Goal: Navigation & Orientation: Understand site structure

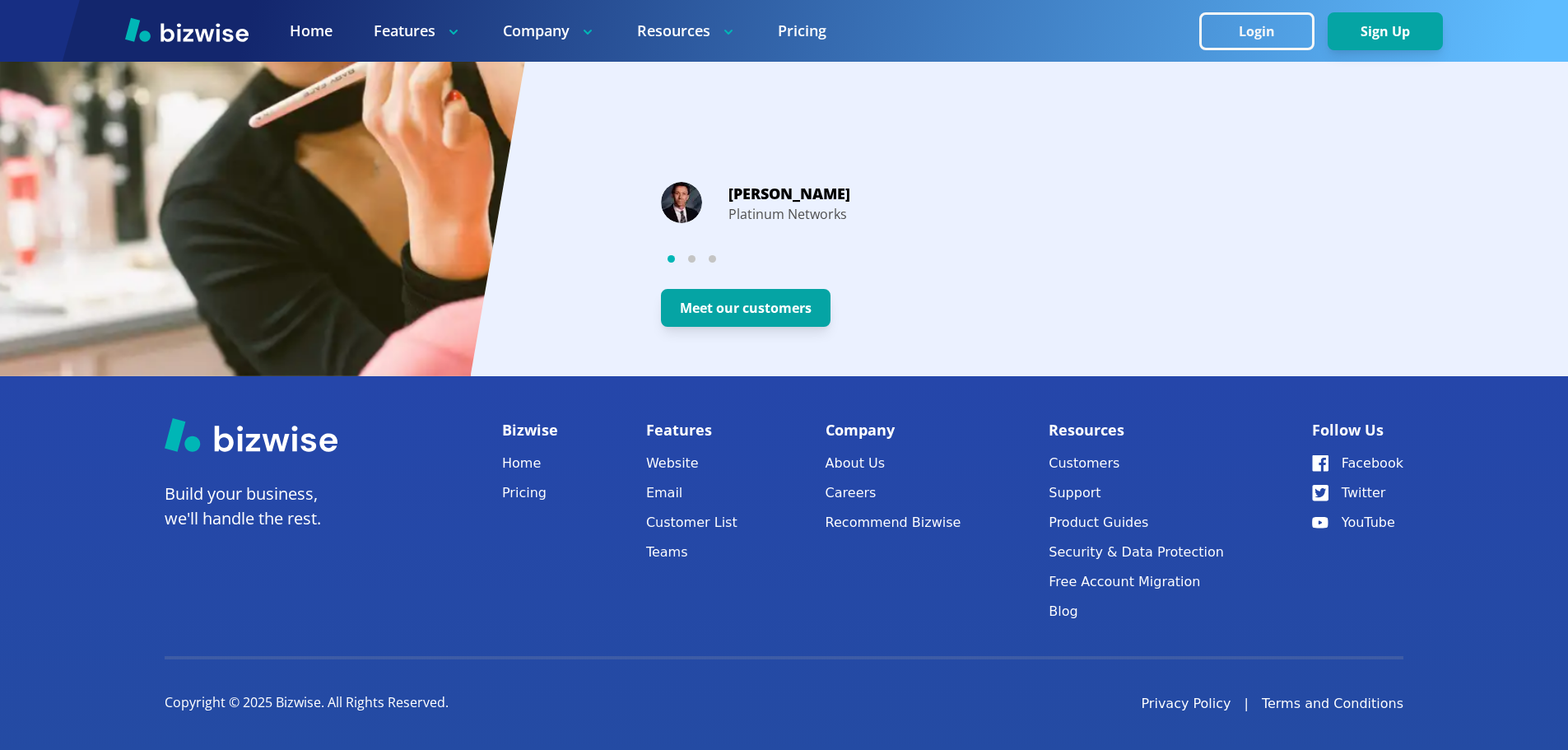
scroll to position [3147, 0]
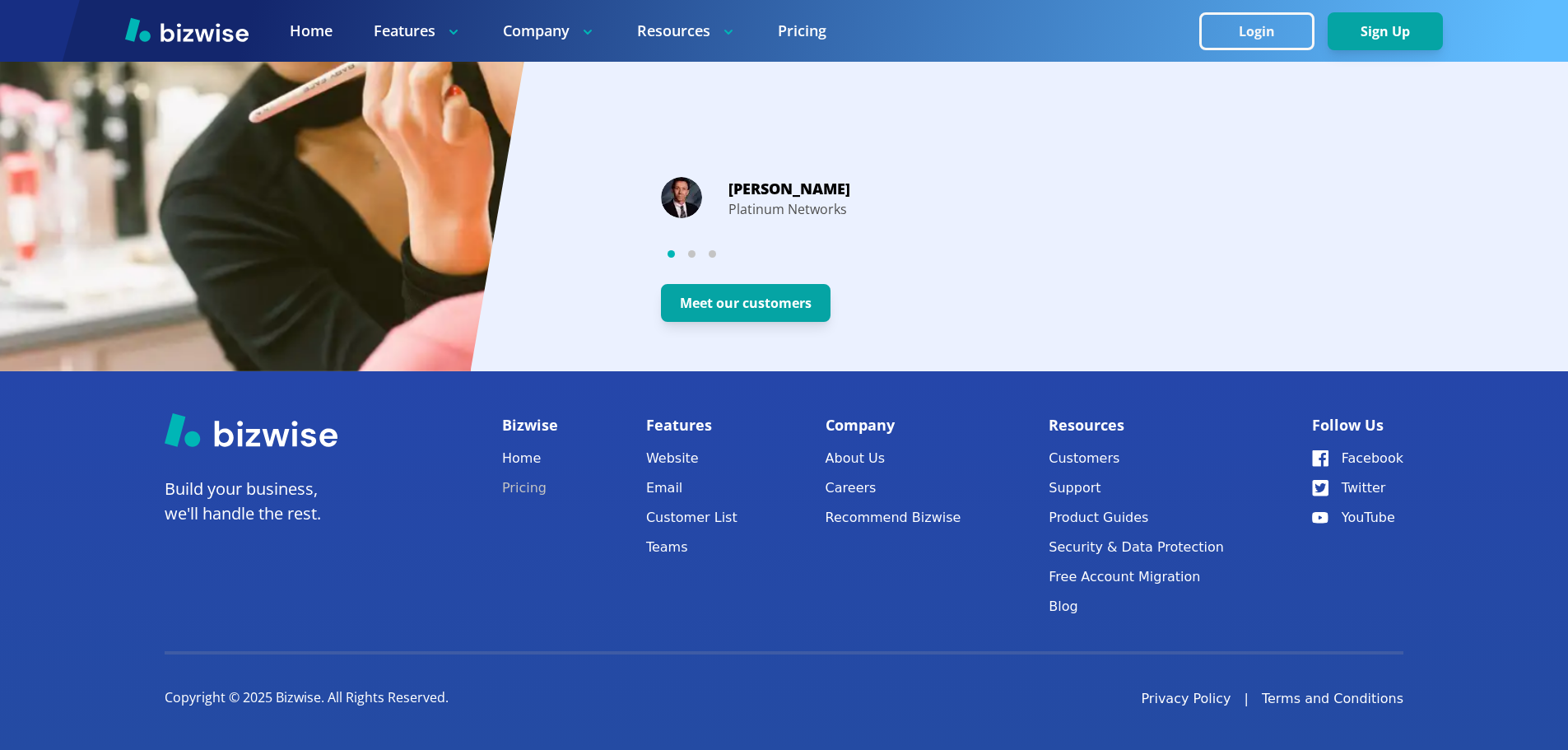
click at [535, 487] on link "Pricing" at bounding box center [529, 487] width 56 height 23
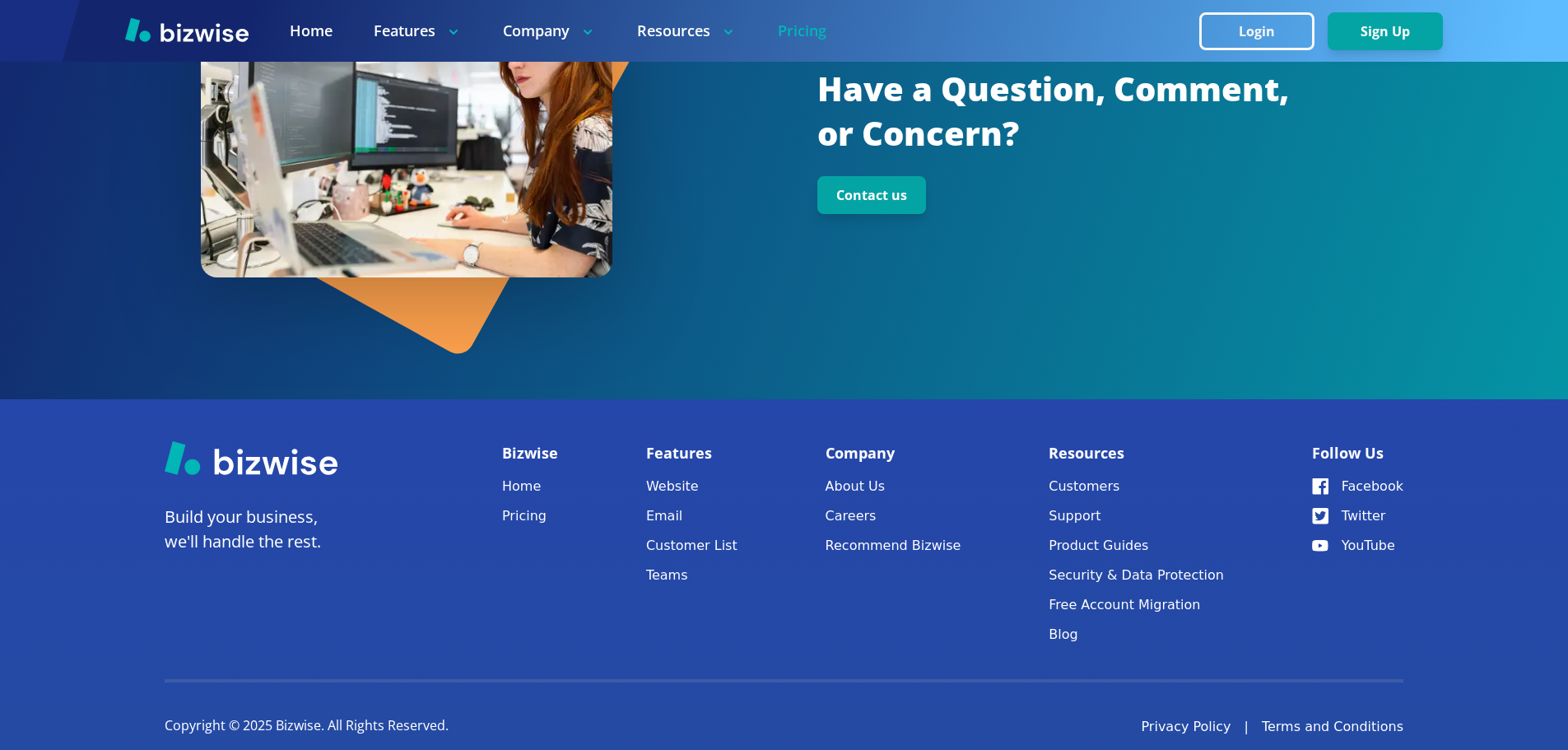
scroll to position [2194, 0]
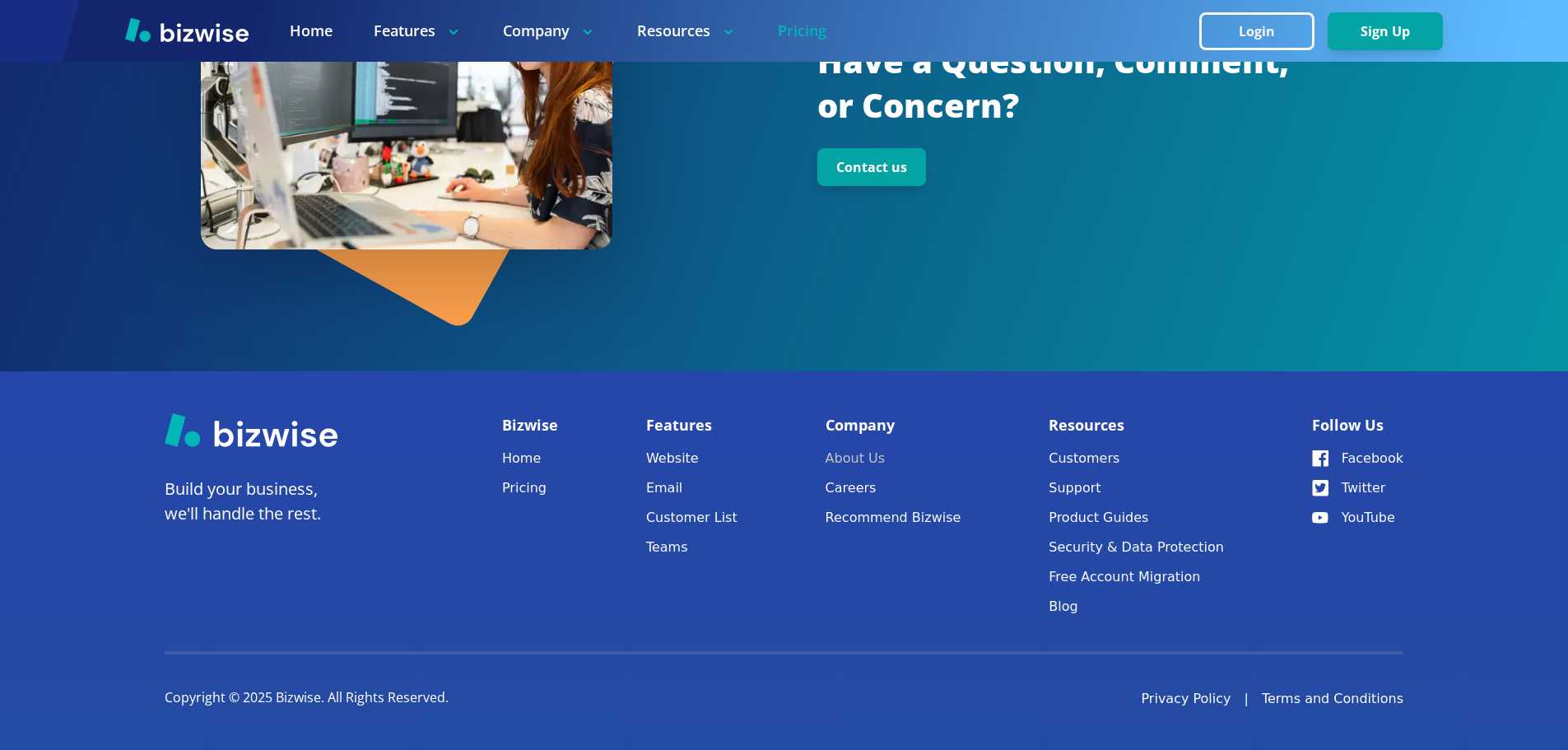
click at [852, 457] on link "About Us" at bounding box center [893, 458] width 136 height 23
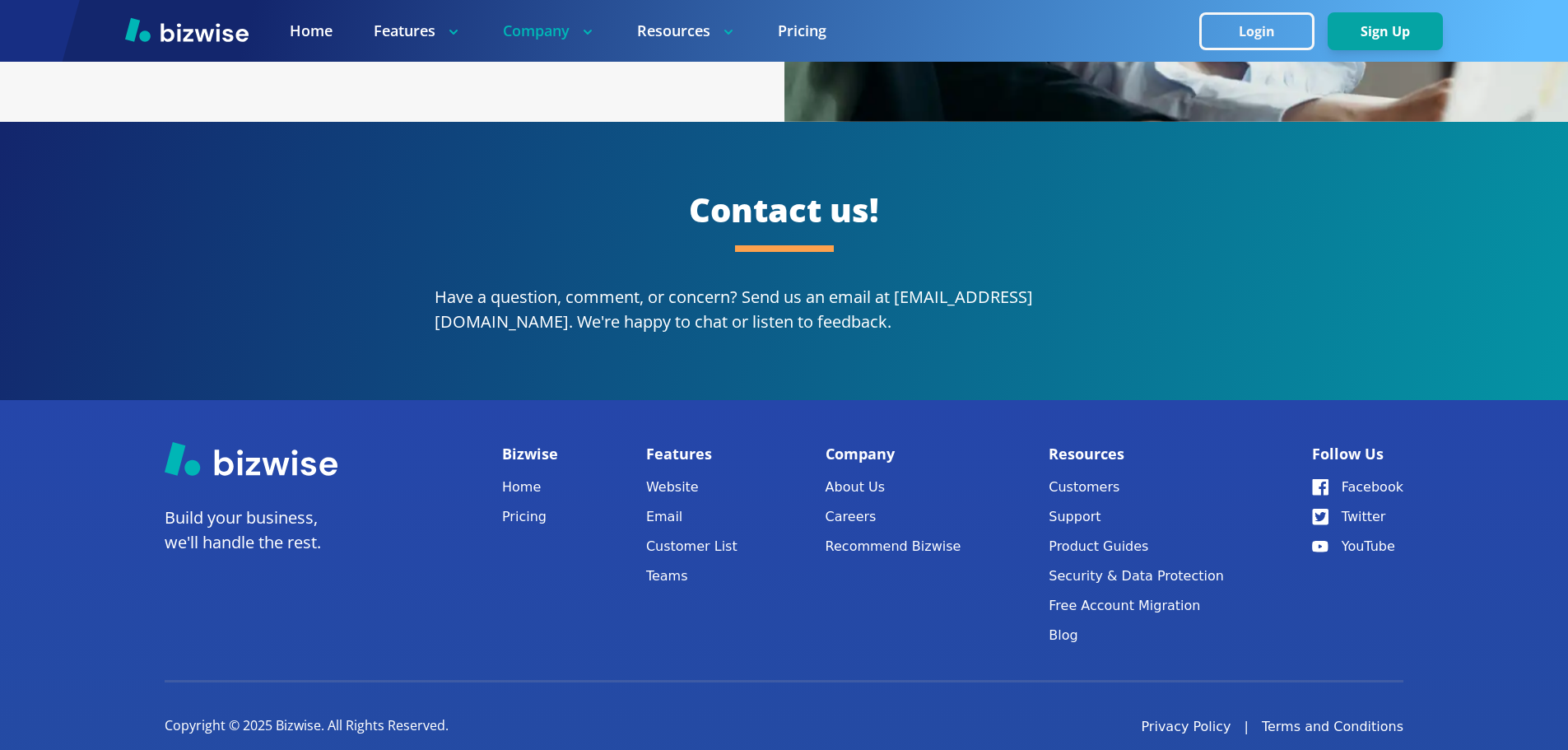
scroll to position [3064, 0]
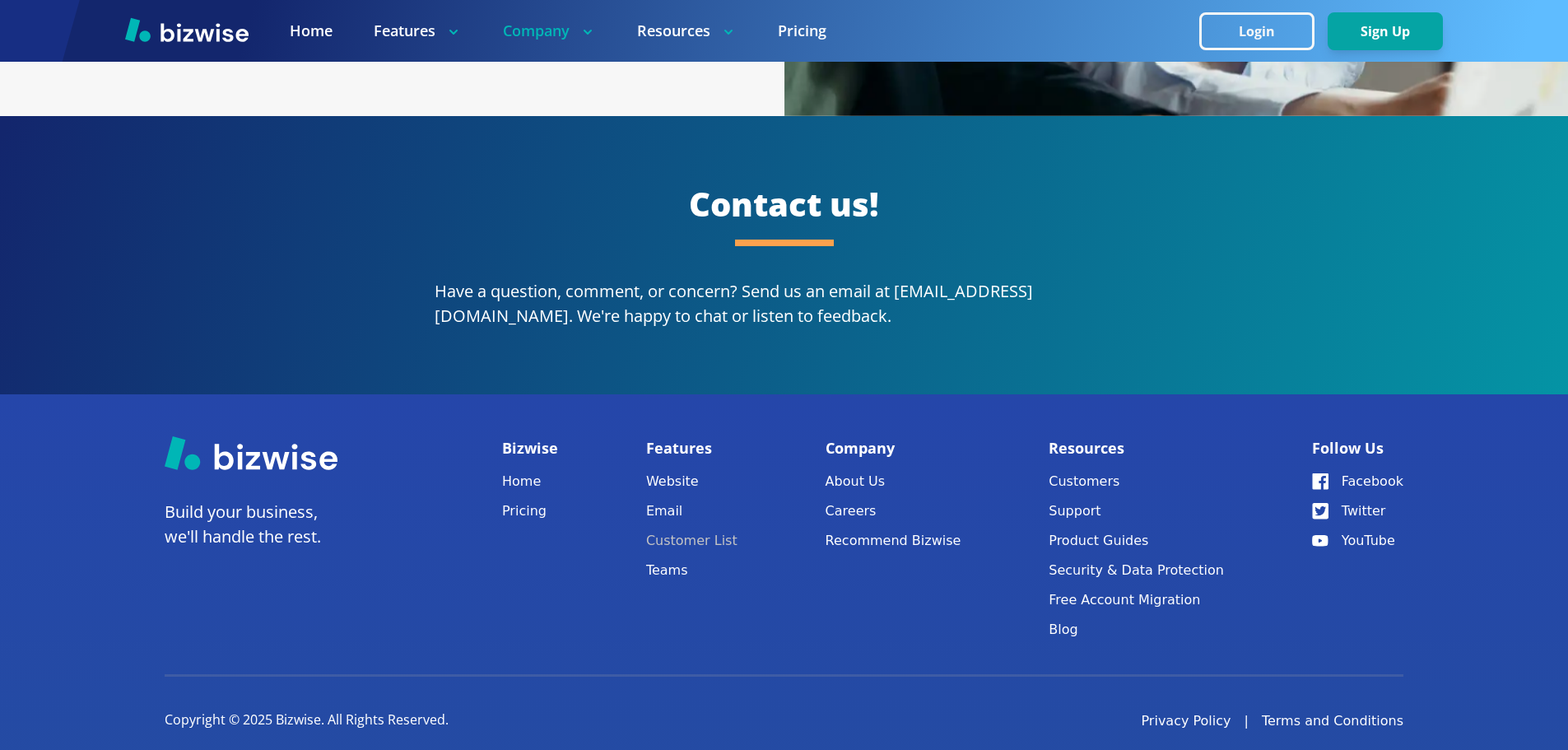
click at [708, 529] on link "Customer List" at bounding box center [691, 540] width 91 height 23
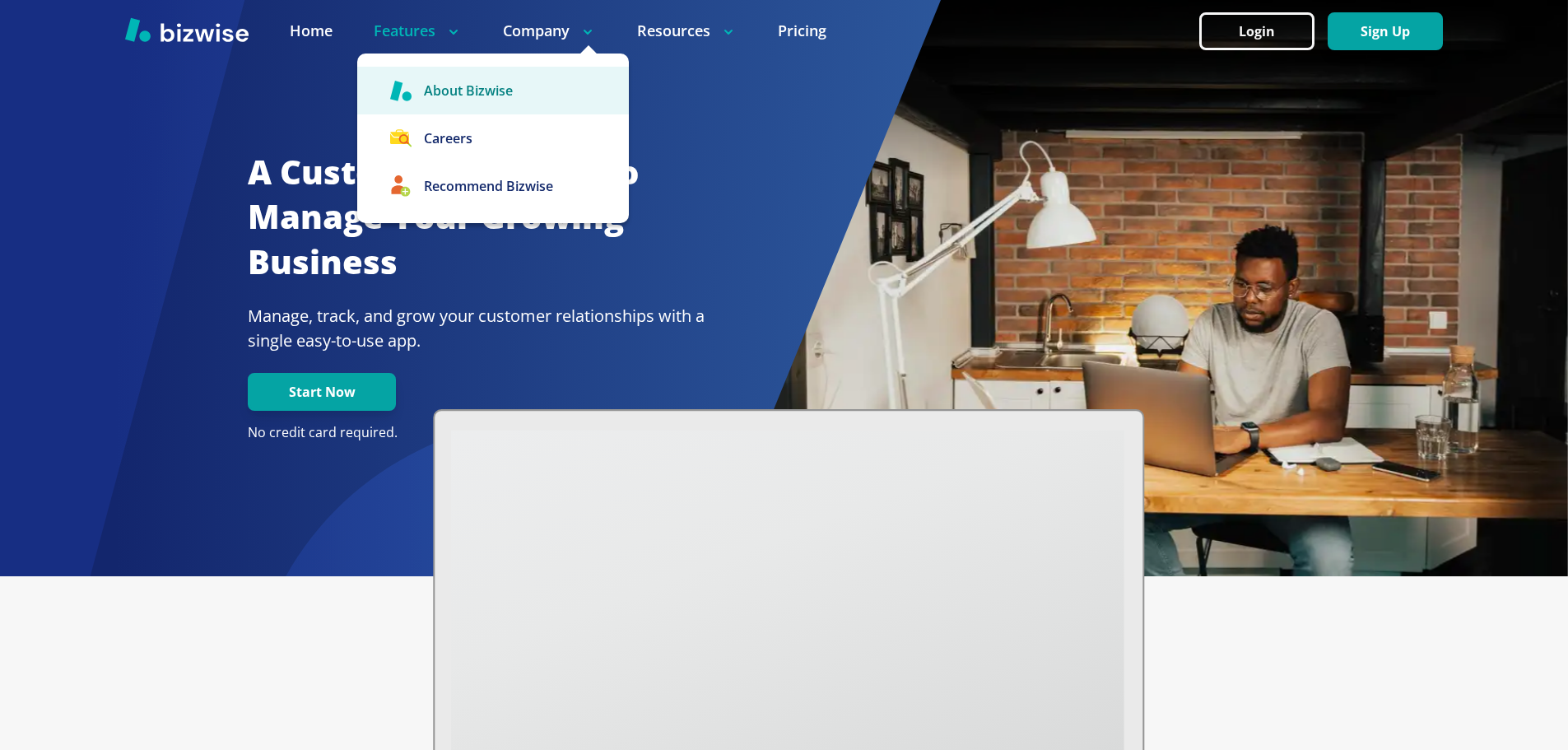
click at [500, 89] on link "About Bizwise" at bounding box center [493, 90] width 272 height 47
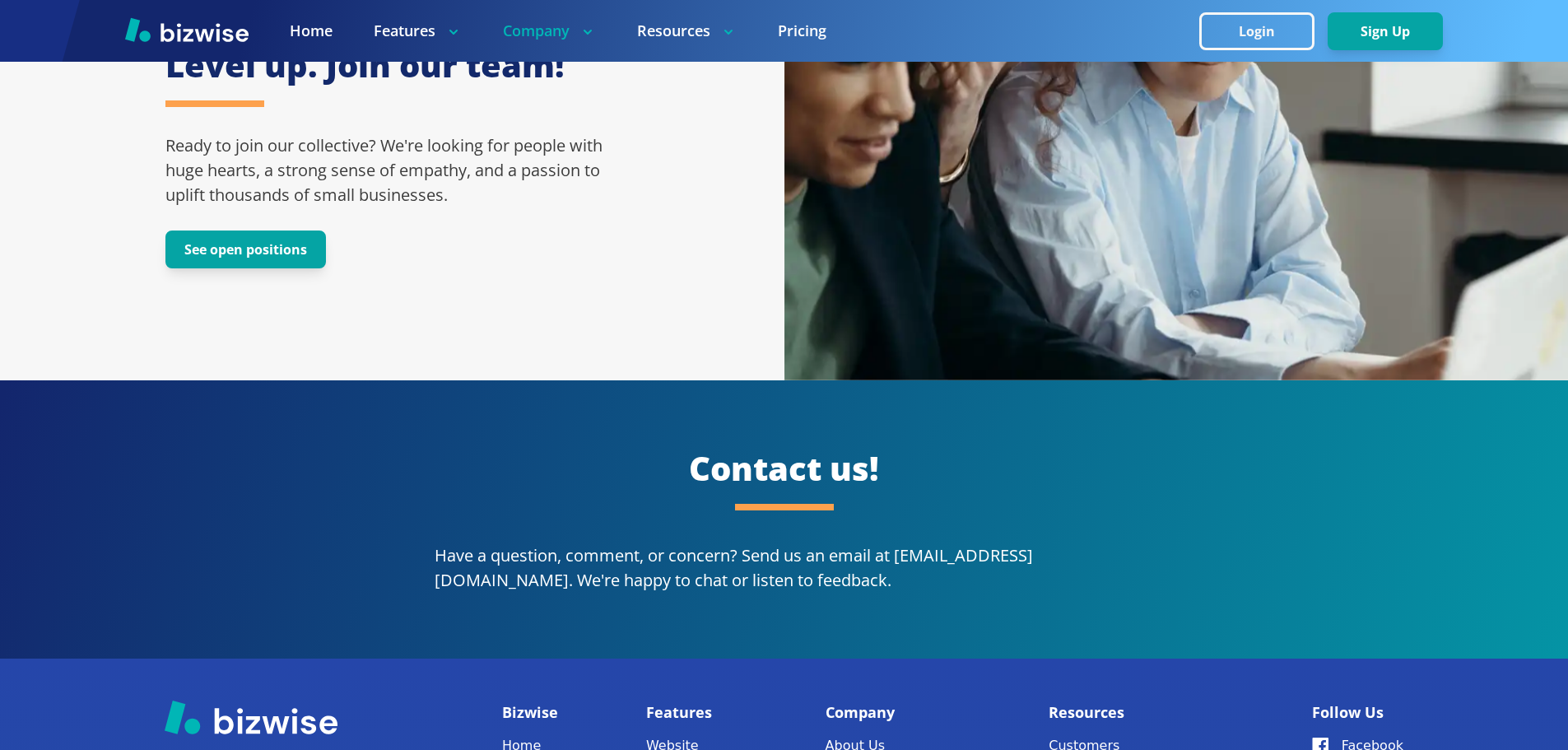
scroll to position [3064, 0]
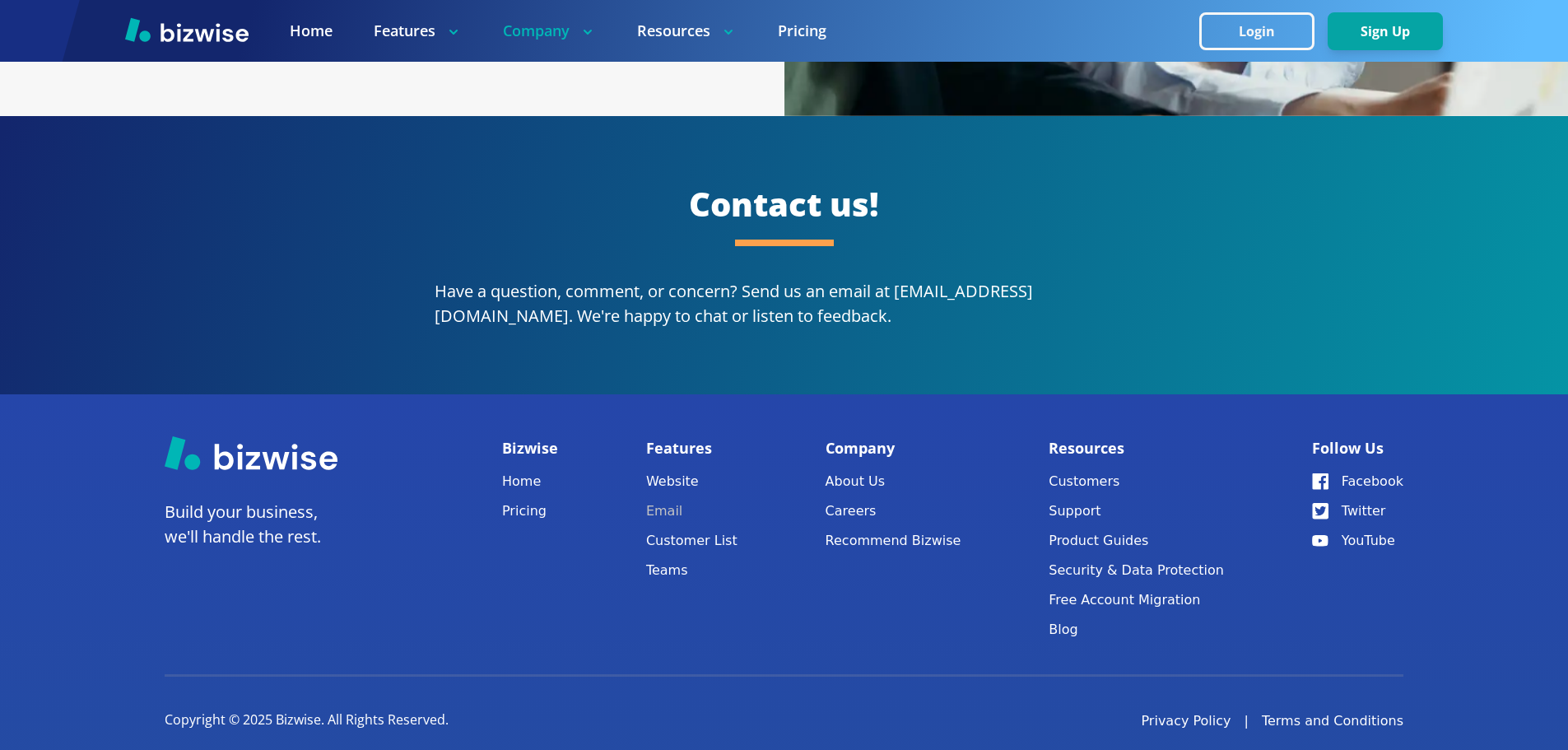
click at [678, 500] on link "Email" at bounding box center [691, 511] width 91 height 23
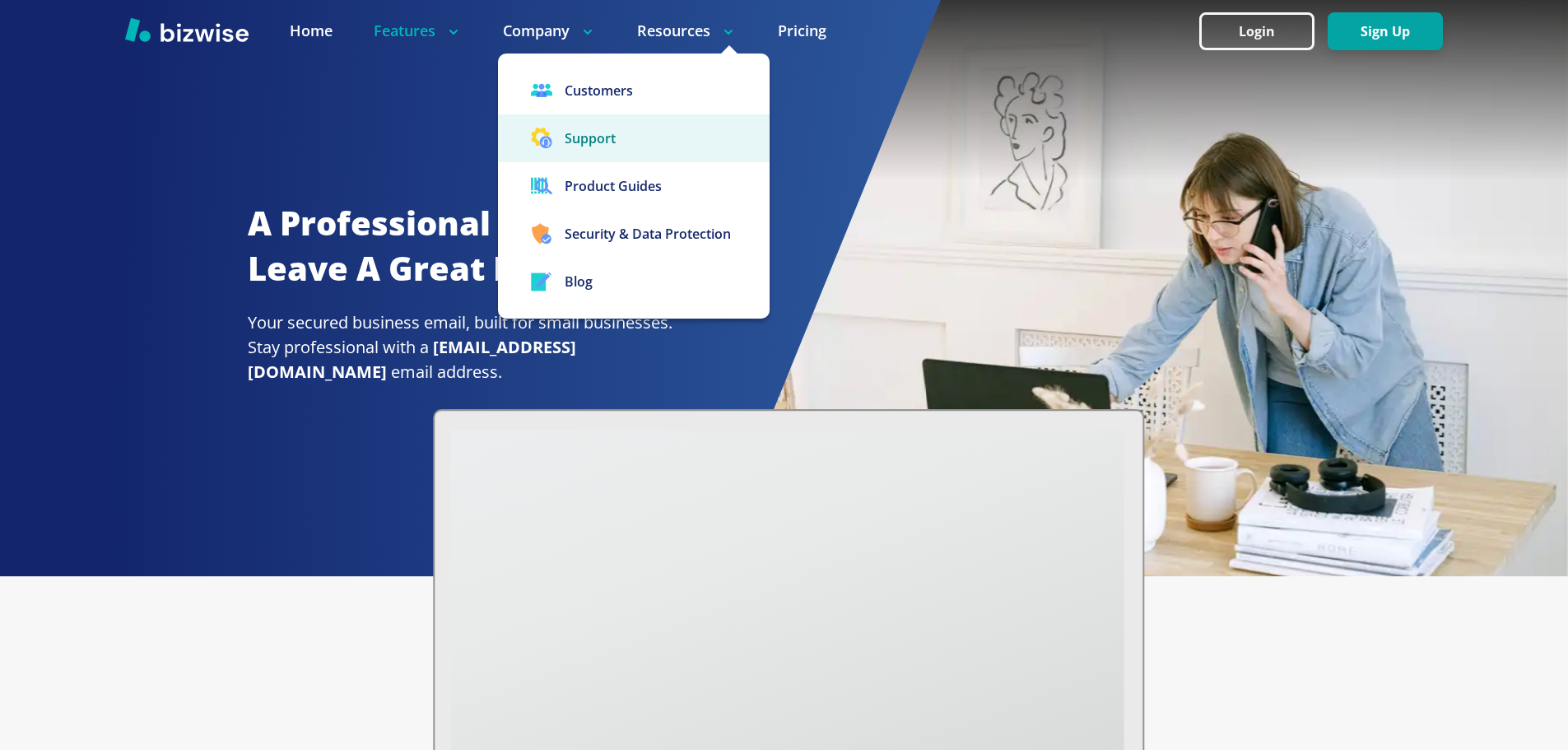
click at [637, 153] on button "Support" at bounding box center [634, 138] width 272 height 47
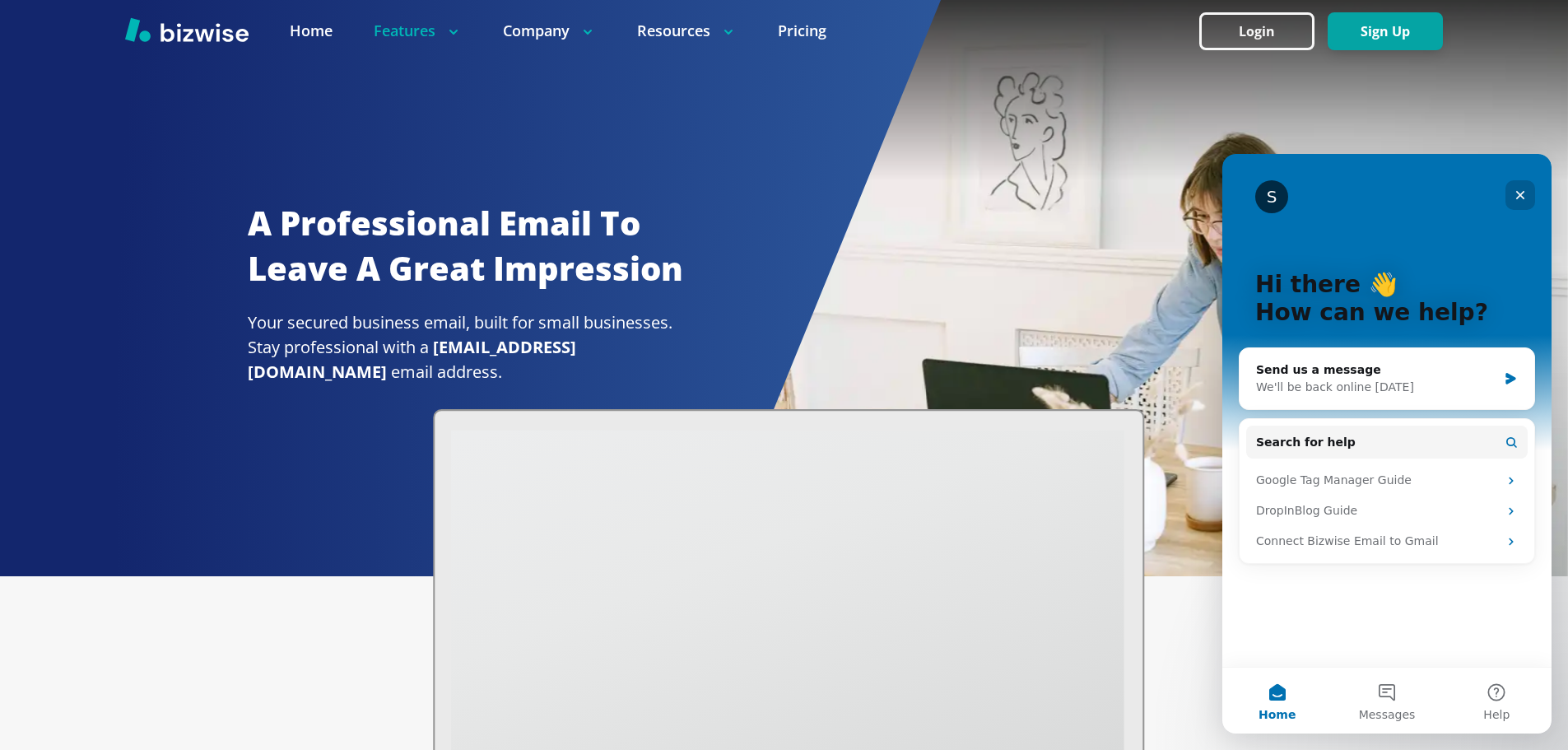
click at [1526, 189] on icon "Close" at bounding box center [1520, 195] width 13 height 13
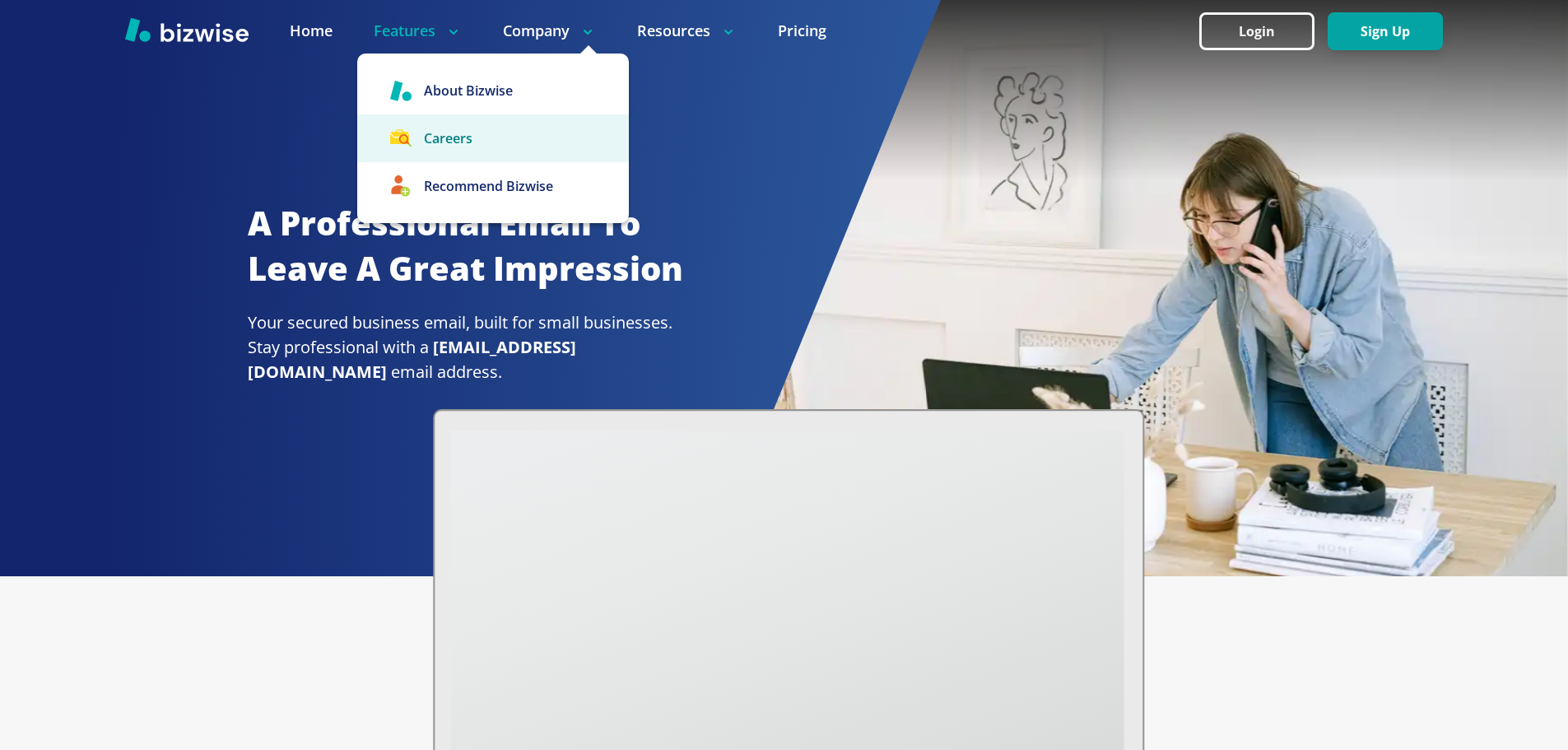
click at [511, 130] on link "Careers" at bounding box center [493, 138] width 272 height 47
